Goal: Information Seeking & Learning: Understand process/instructions

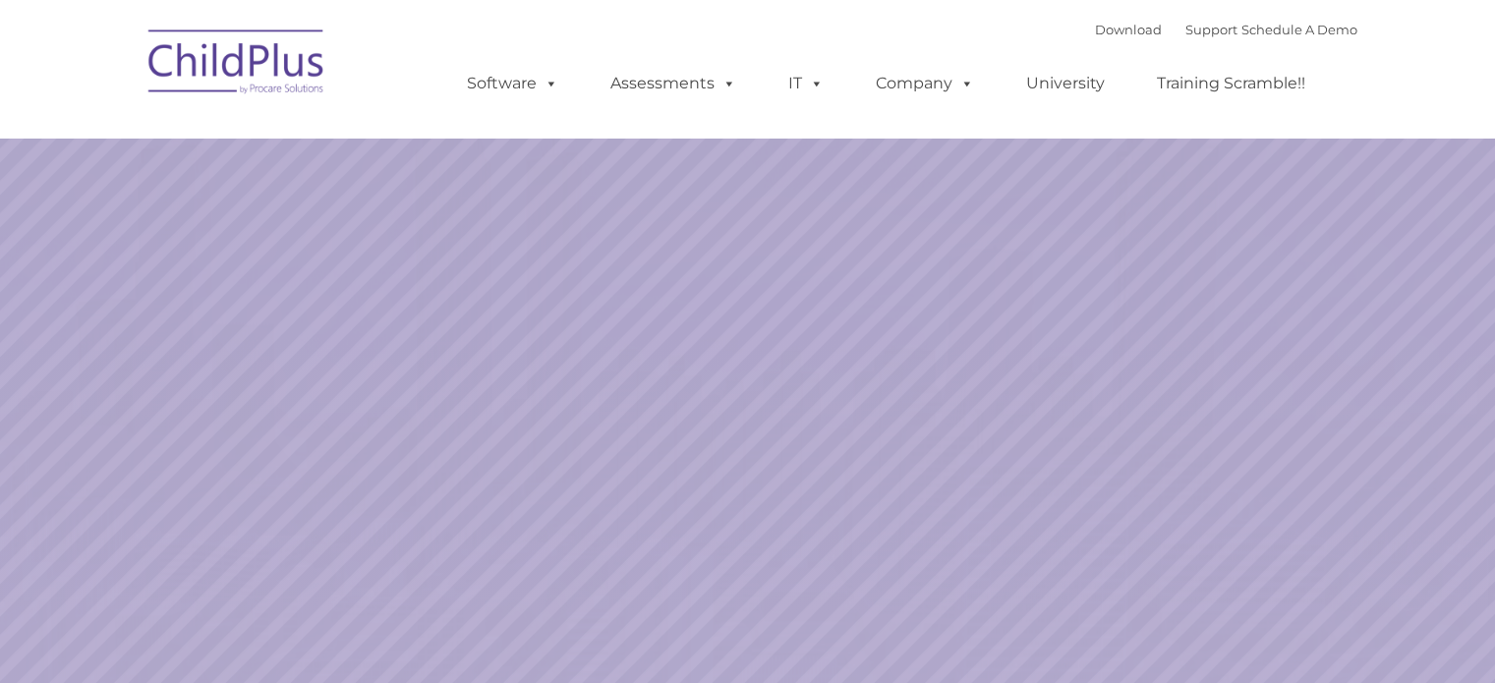
select select "MEDIUM"
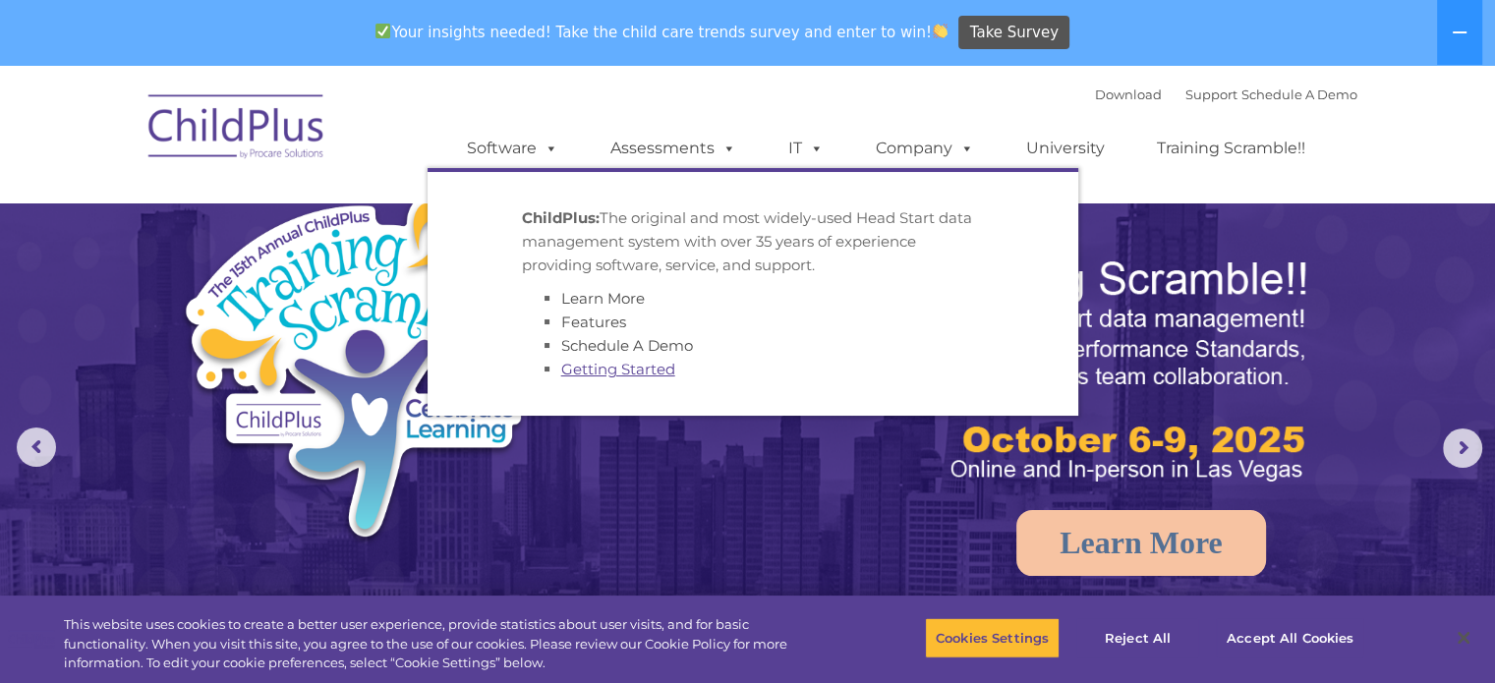
click at [650, 370] on link "Getting Started" at bounding box center [618, 369] width 114 height 19
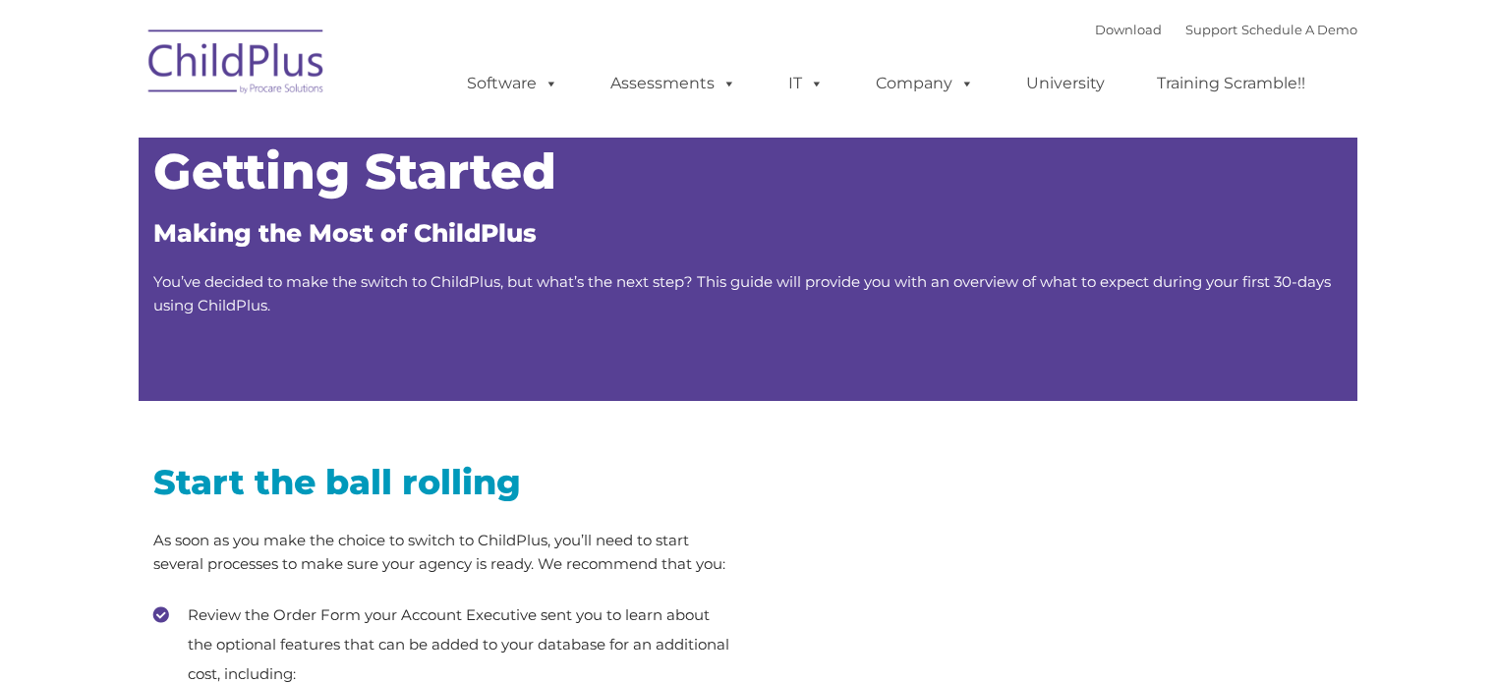
type input ""
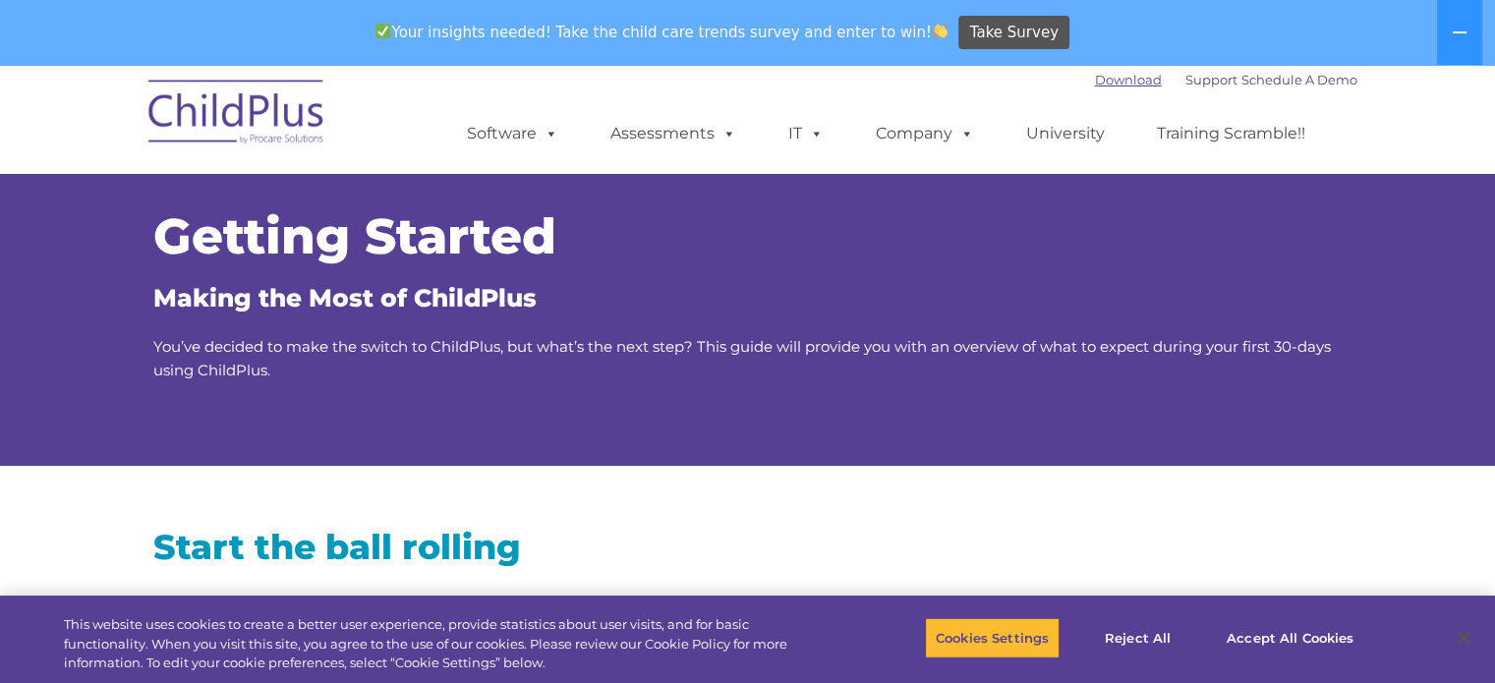
click at [1095, 78] on link "Download" at bounding box center [1128, 80] width 67 height 16
